Goal: Find specific page/section: Find specific page/section

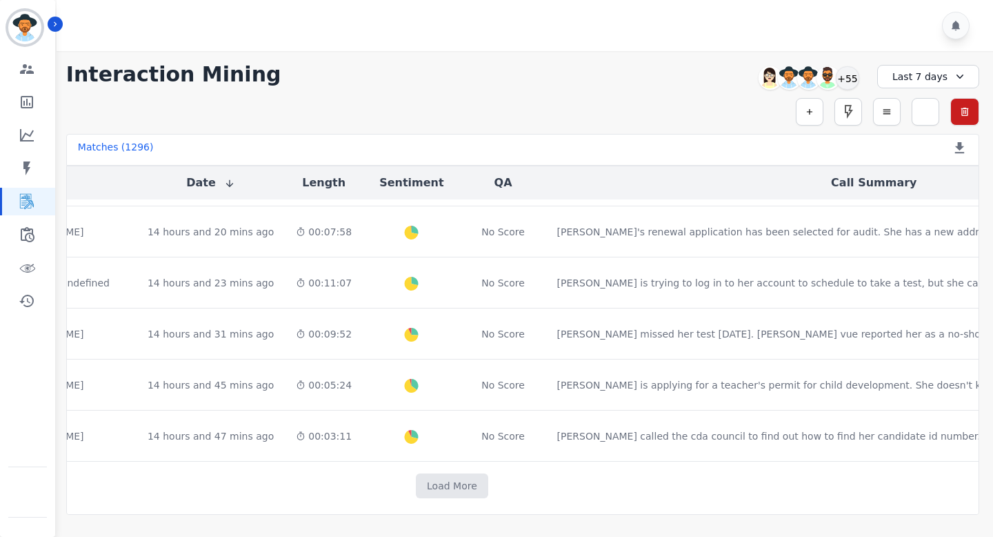
scroll to position [734, 365]
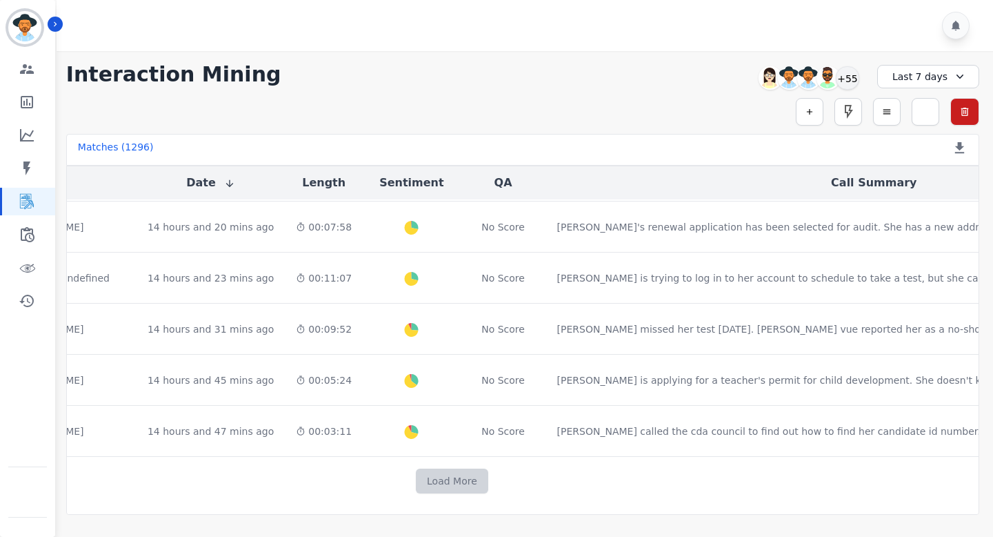
click at [416, 477] on button "Load More" at bounding box center [452, 480] width 72 height 25
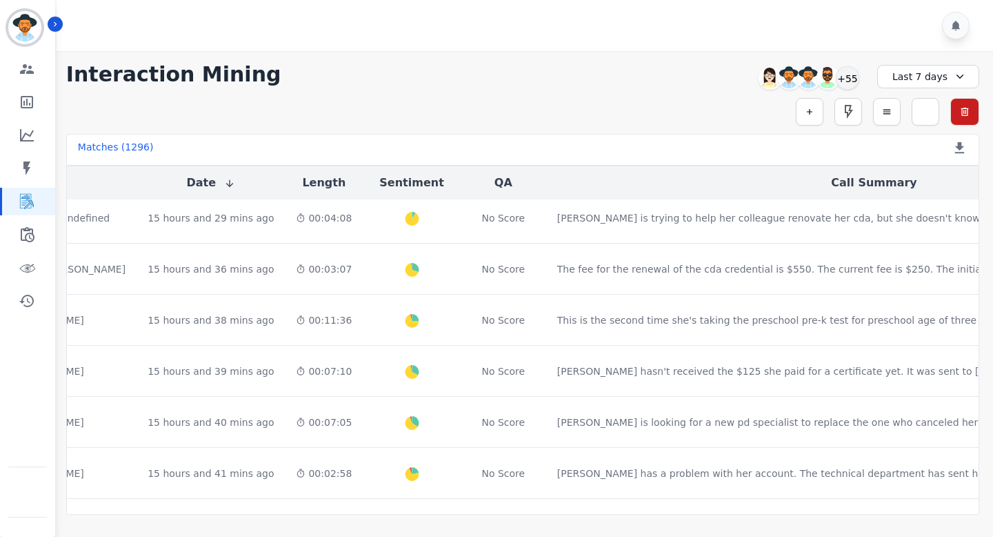
scroll to position [1475, 365]
